Goal: Browse casually: Explore the website without a specific task or goal

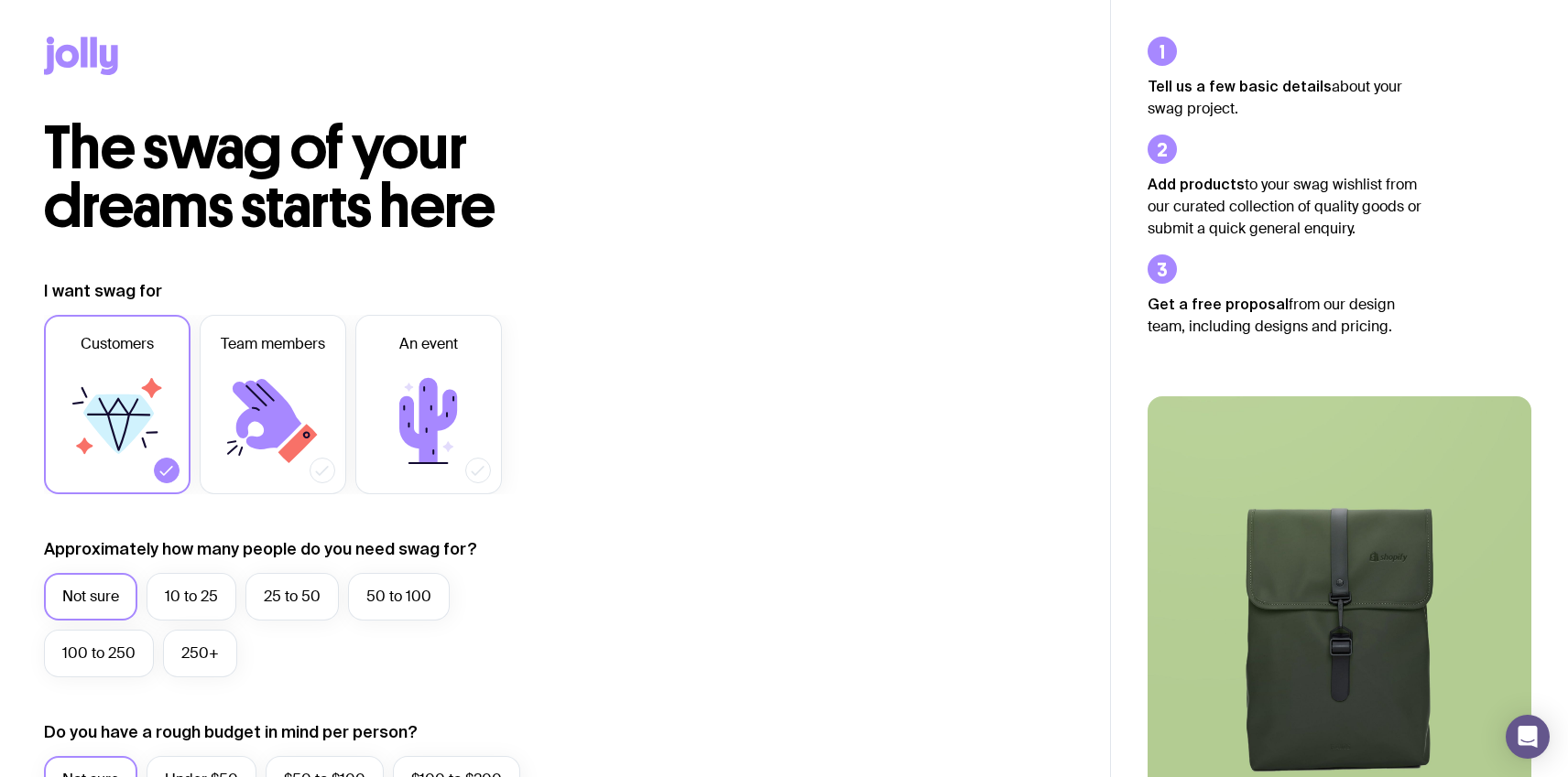
click at [86, 48] on icon at bounding box center [84, 51] width 7 height 30
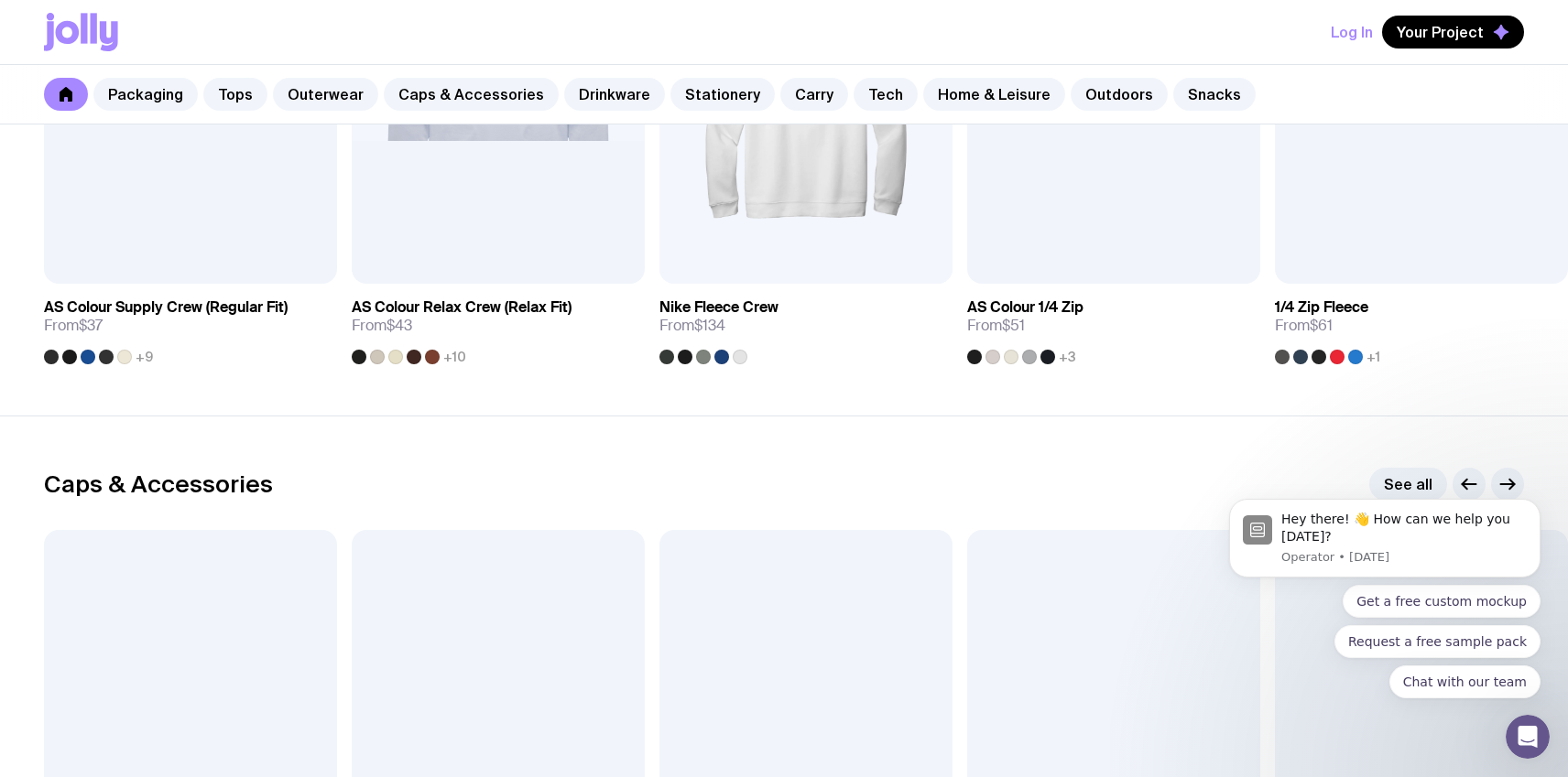
scroll to position [1750, 0]
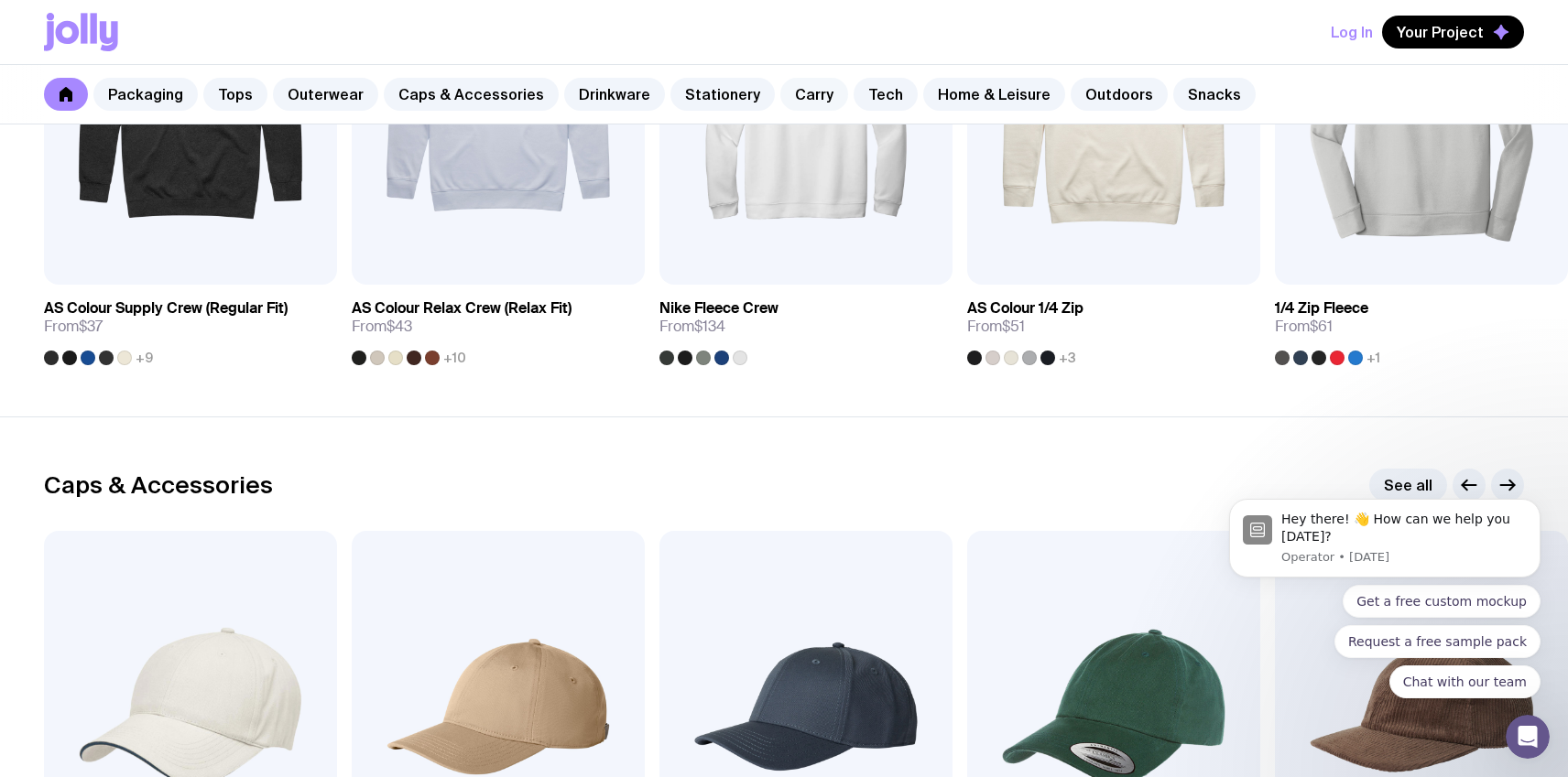
click at [780, 94] on link "Carry" at bounding box center [814, 94] width 68 height 33
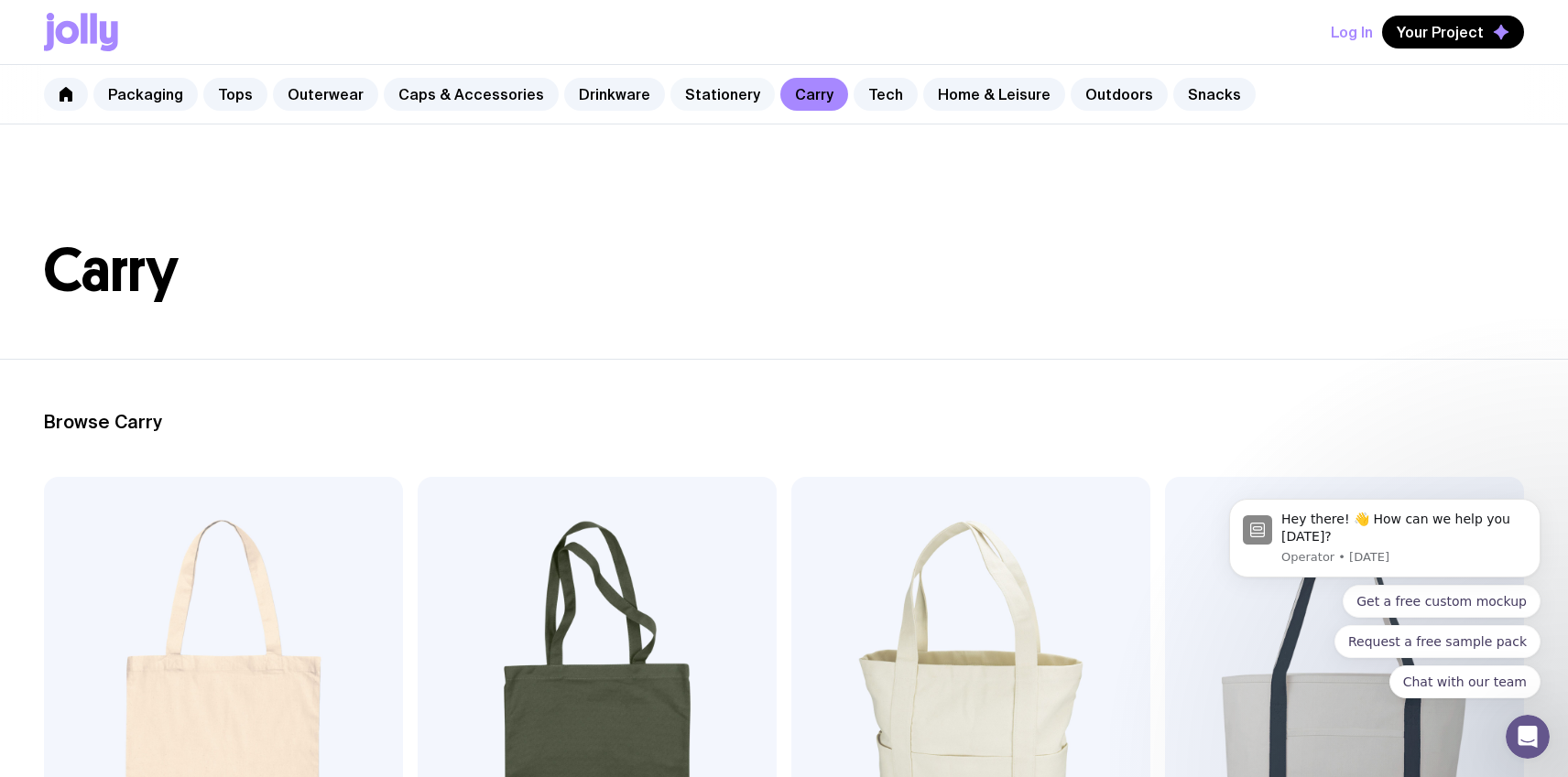
click at [694, 95] on link "Stationery" at bounding box center [723, 94] width 105 height 33
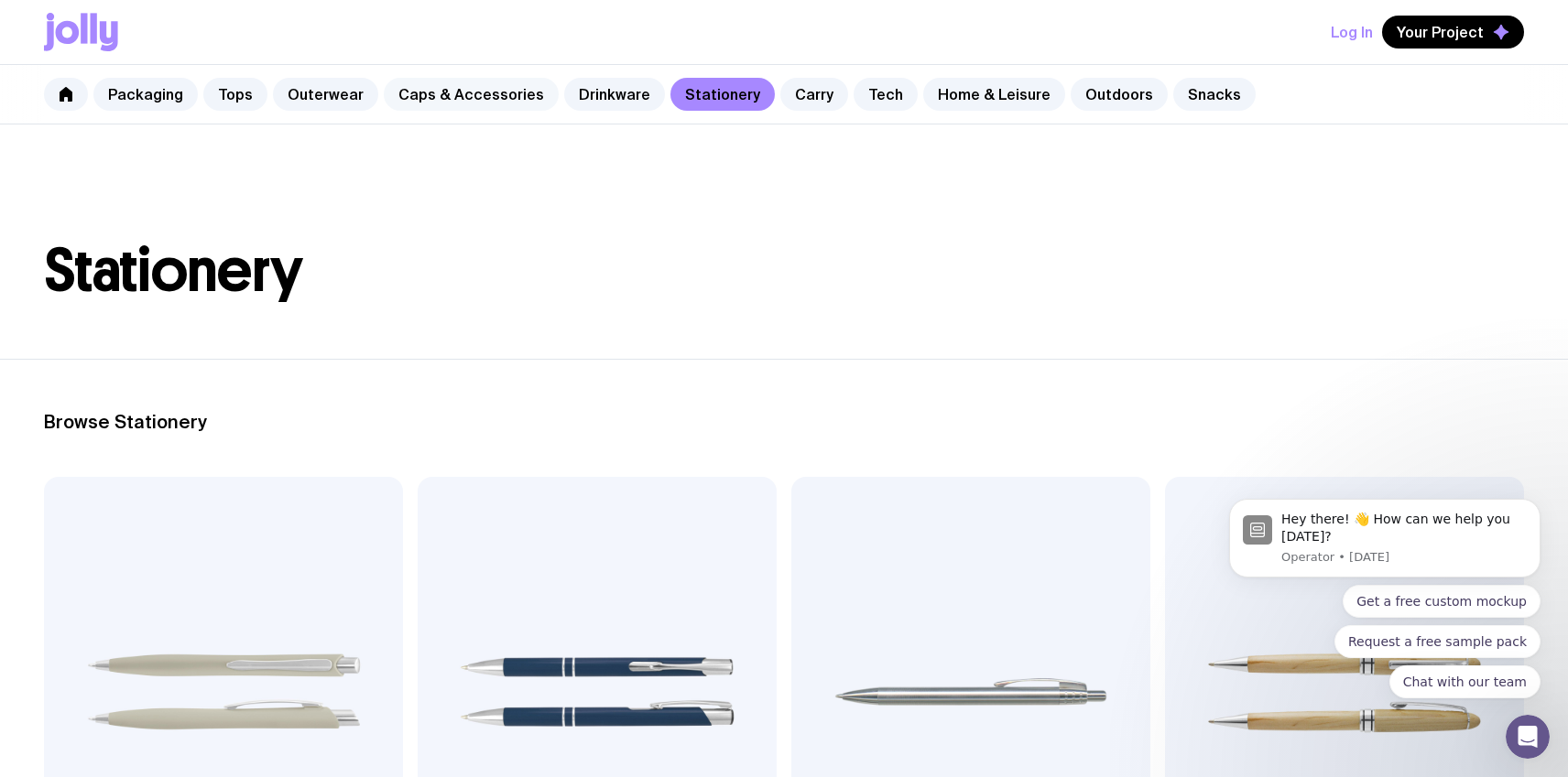
click at [482, 97] on link "Caps & Accessories" at bounding box center [471, 94] width 175 height 33
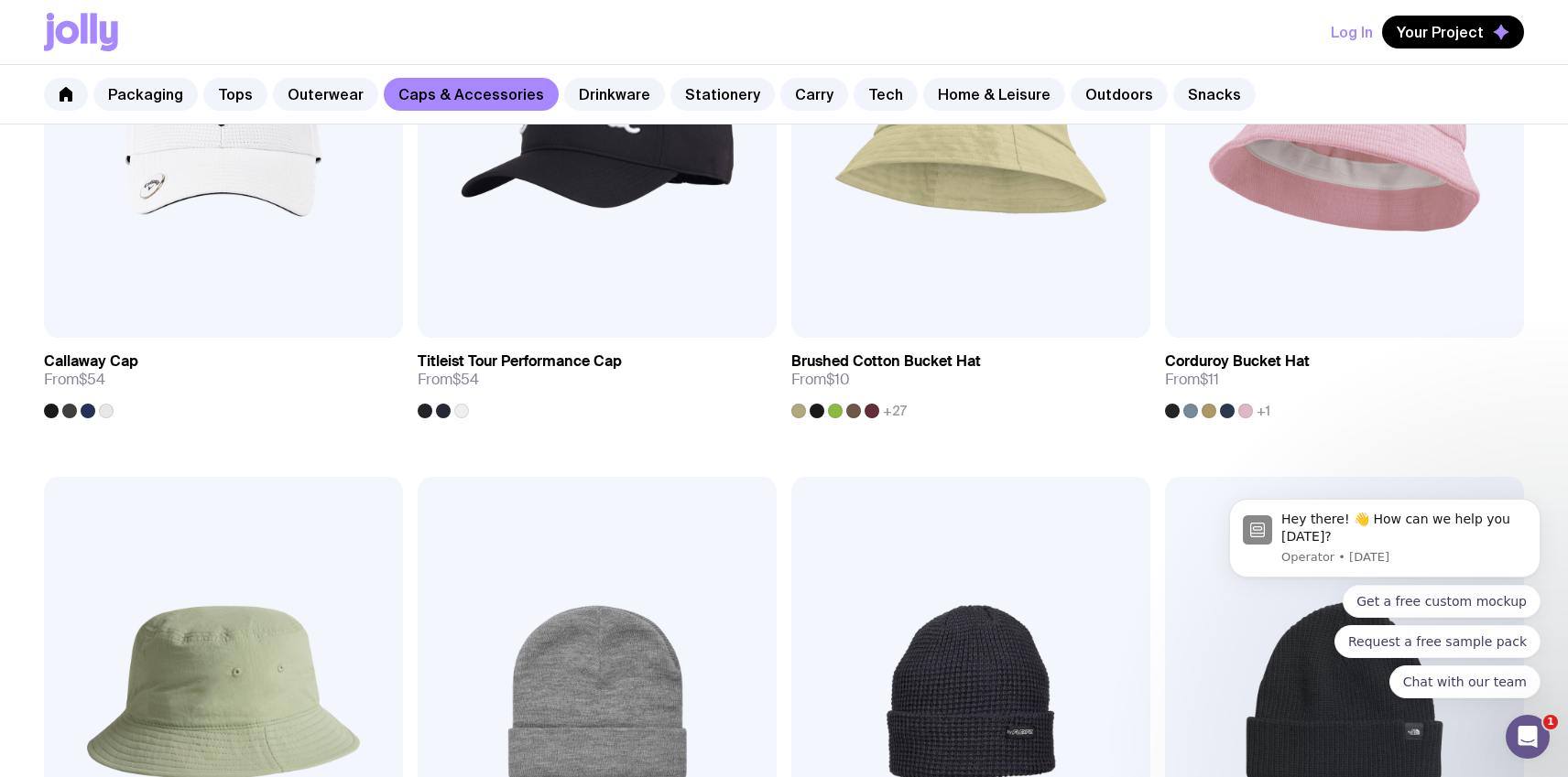
scroll to position [1032, 0]
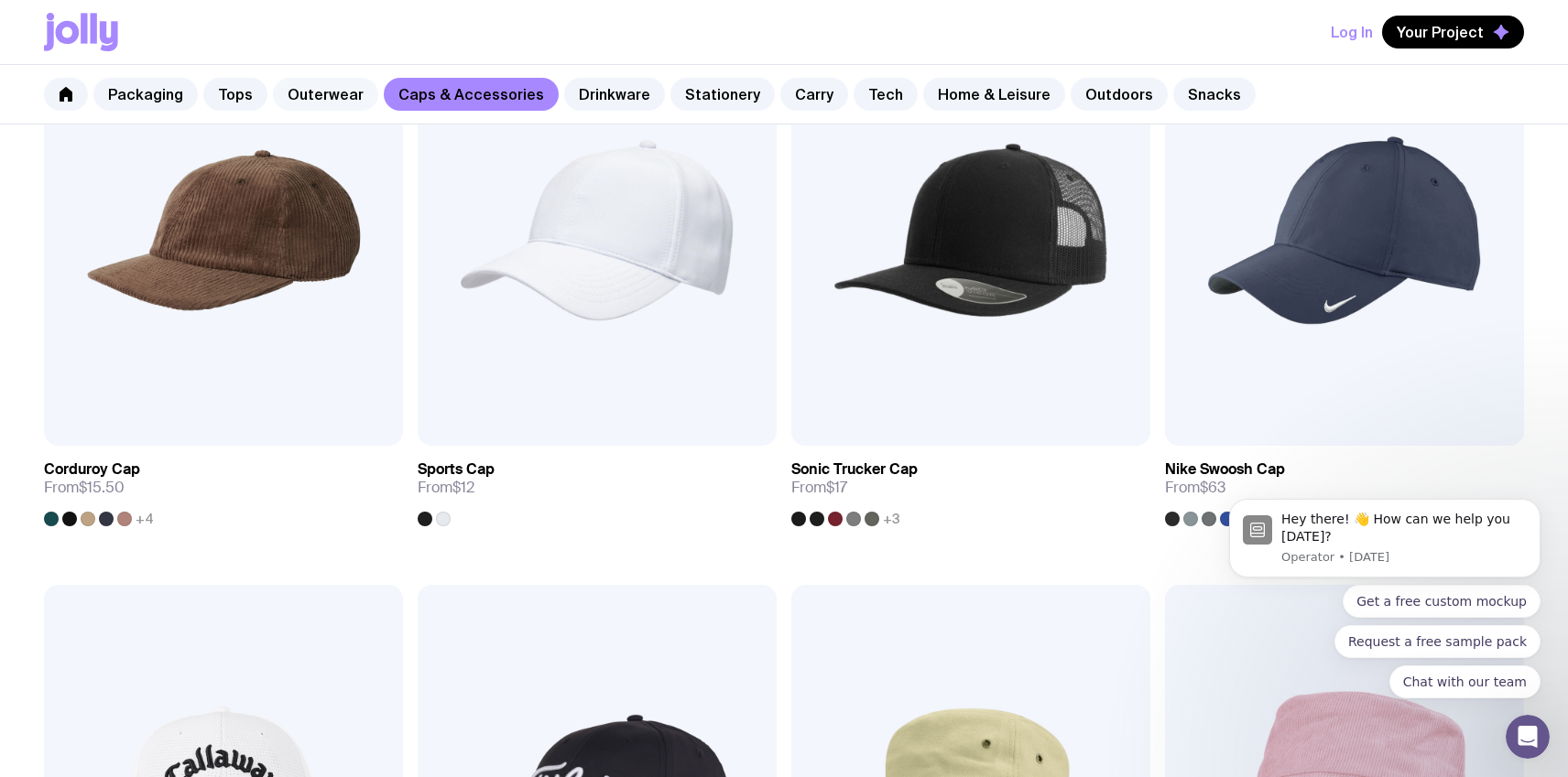
click at [325, 93] on link "Outerwear" at bounding box center [326, 94] width 106 height 33
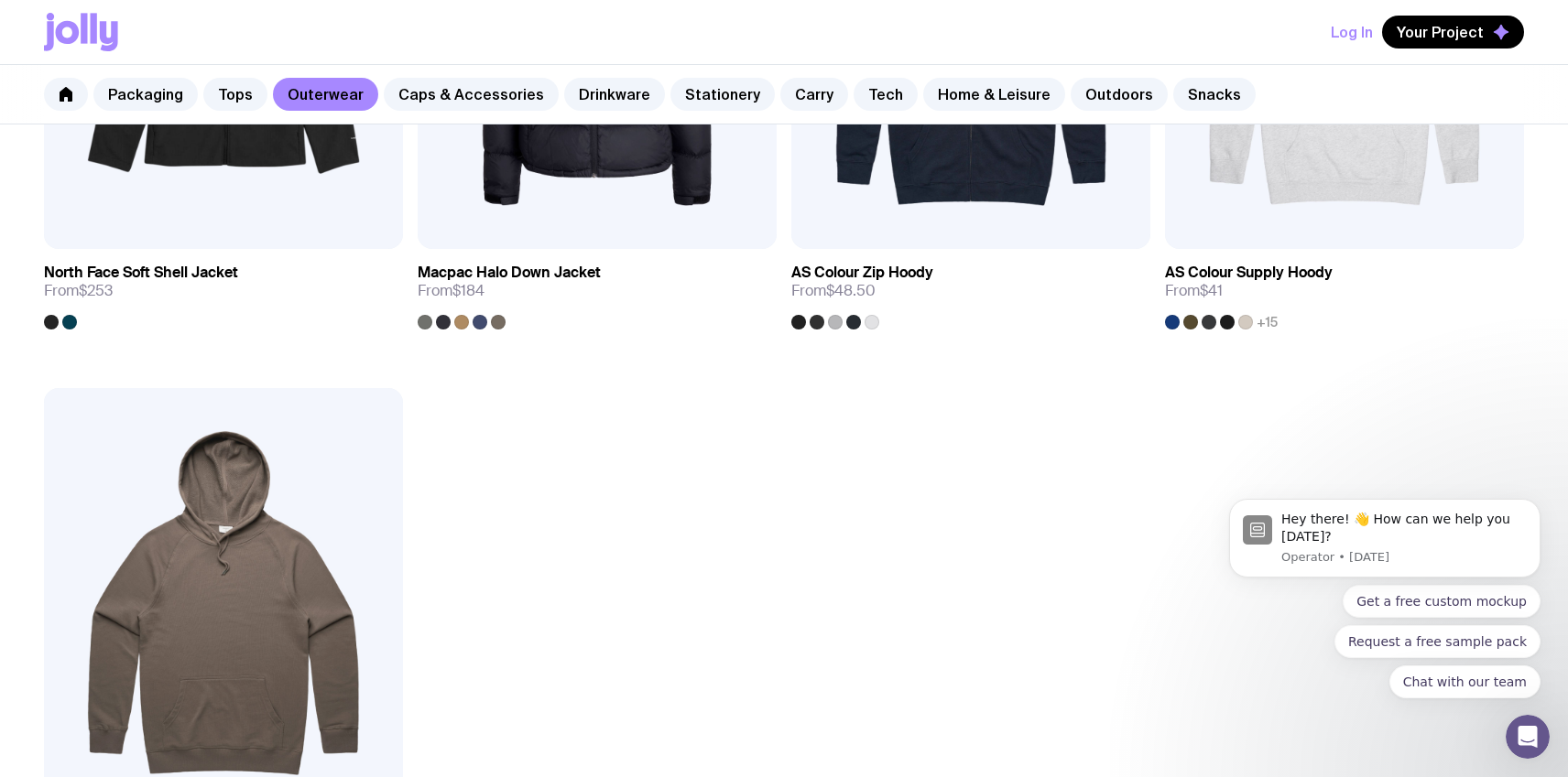
scroll to position [2946, 0]
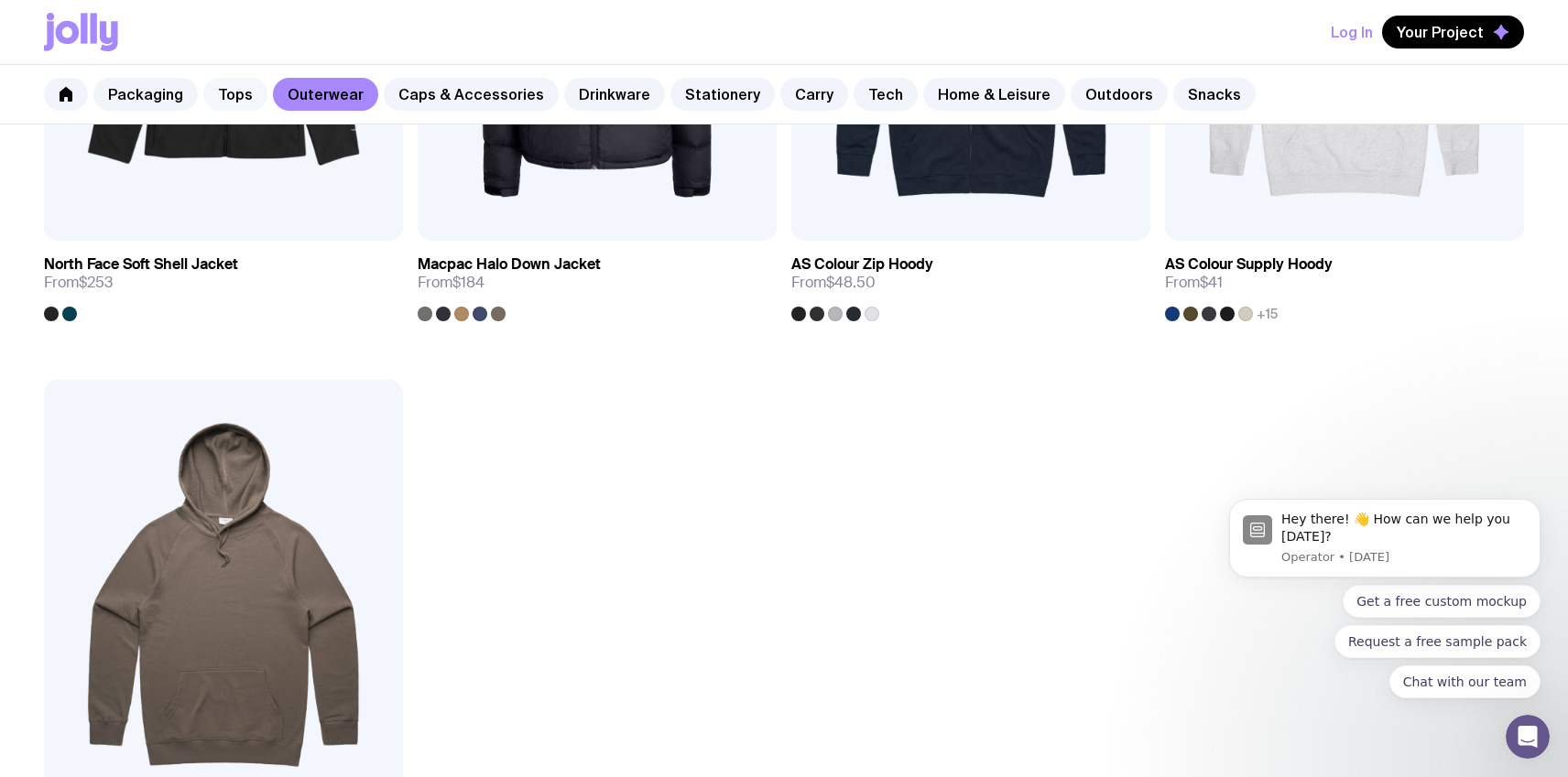
click at [233, 88] on link "Tops" at bounding box center [235, 94] width 64 height 33
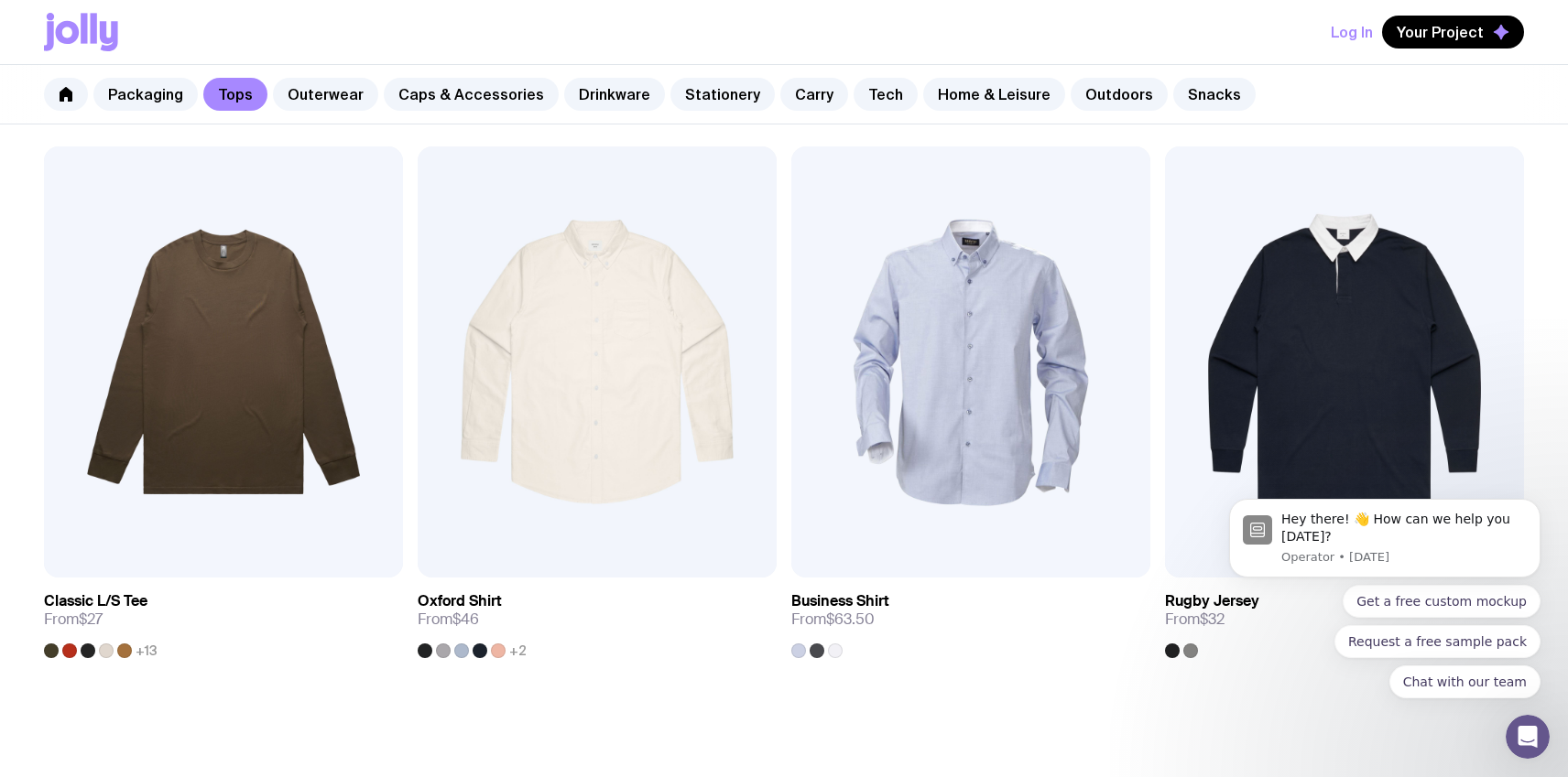
scroll to position [2231, 0]
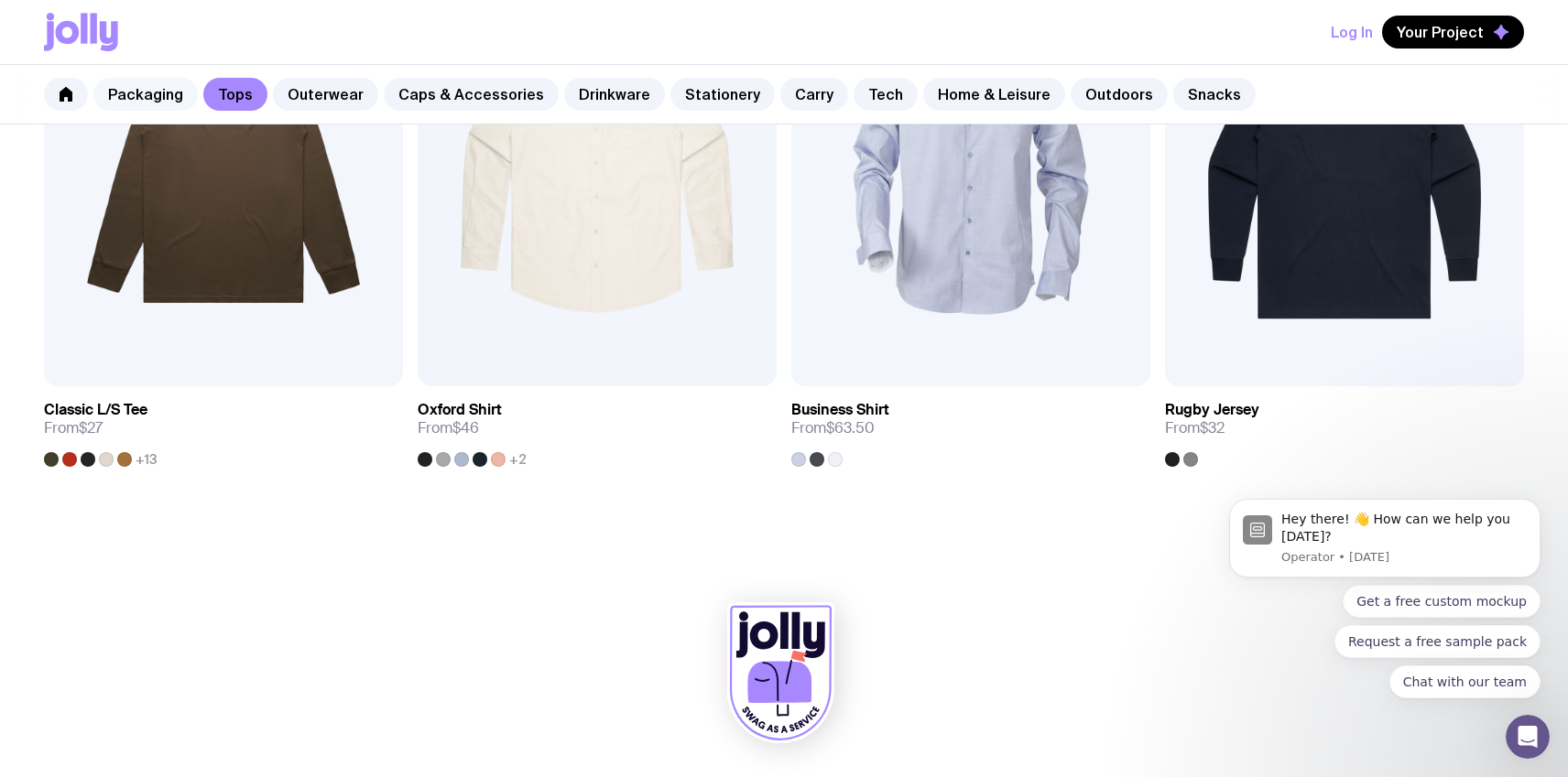
click at [160, 100] on link "Packaging" at bounding box center [145, 94] width 105 height 33
